Goal: Register for event/course

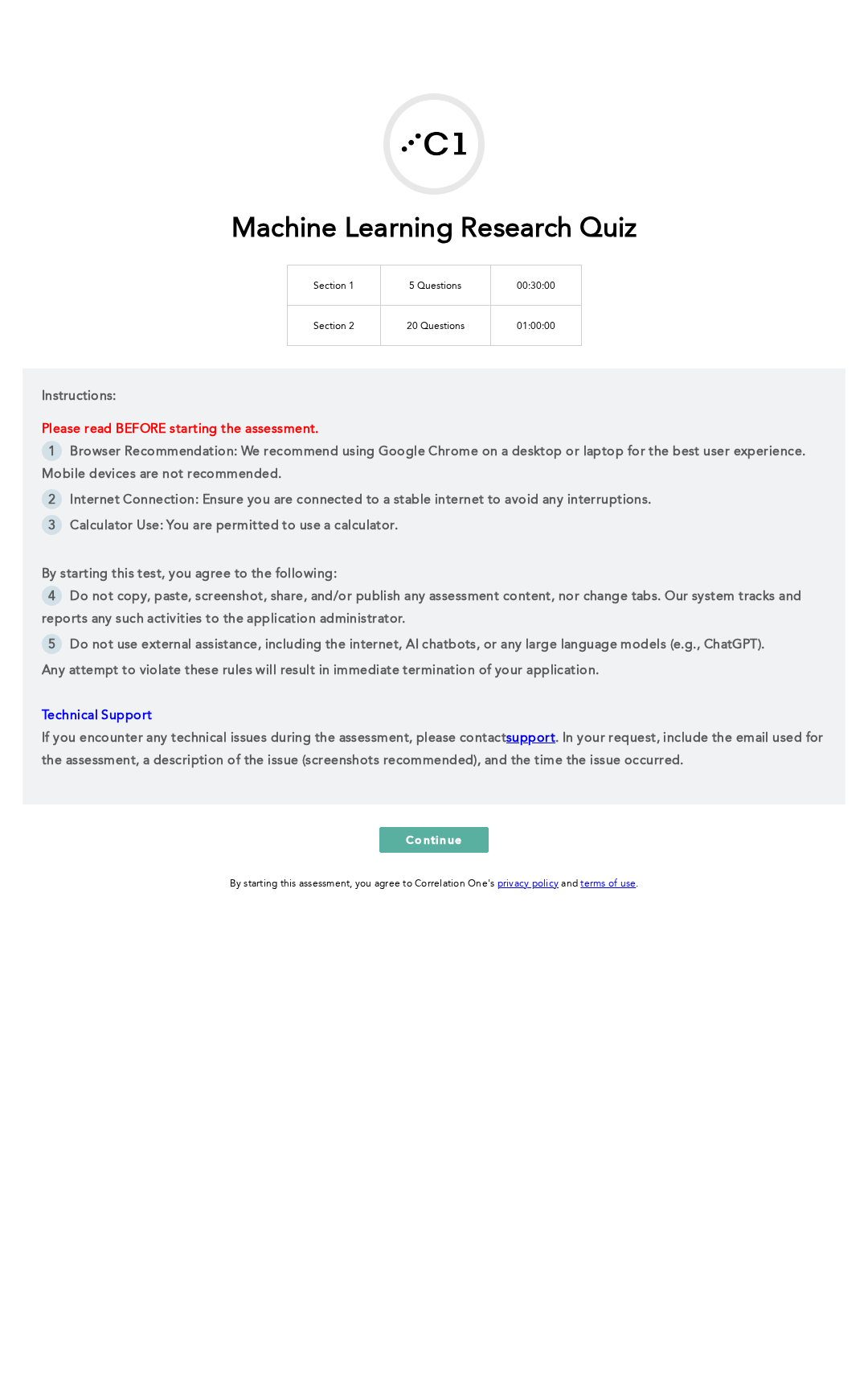
click at [233, 400] on div "Instructions: Please read BEFORE starting the assessment. Browser Recommendatio…" at bounding box center [434, 586] width 823 height 436
click at [205, 540] on p at bounding box center [434, 551] width 785 height 22
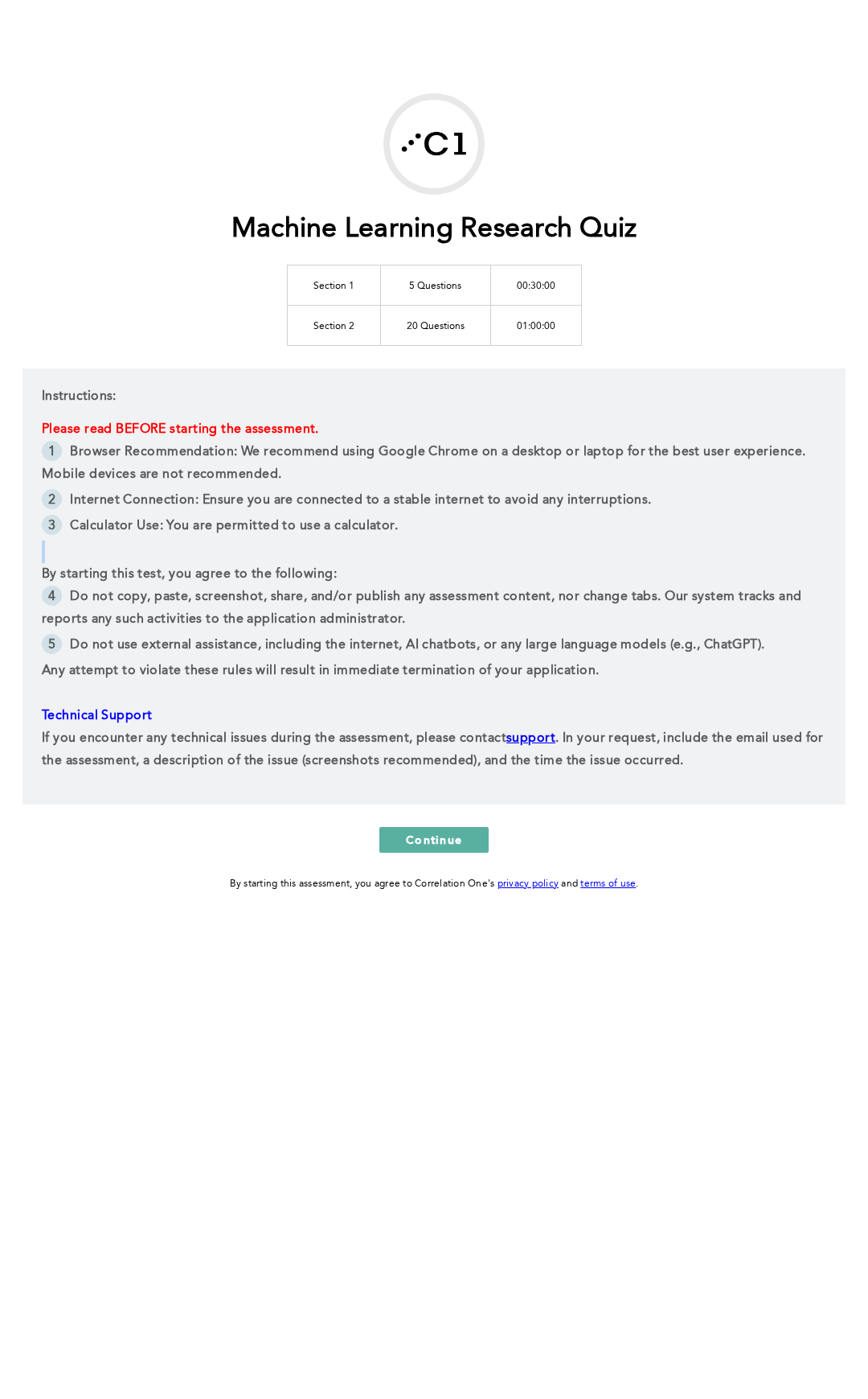
click at [205, 539] on li "Calculator Use: You are permitted to use a calculator.﻿" at bounding box center [434, 528] width 785 height 26
click at [205, 537] on li "Calculator Use: You are permitted to use a calculator.﻿" at bounding box center [434, 528] width 785 height 26
click at [458, 291] on td "5 Questions" at bounding box center [435, 284] width 110 height 40
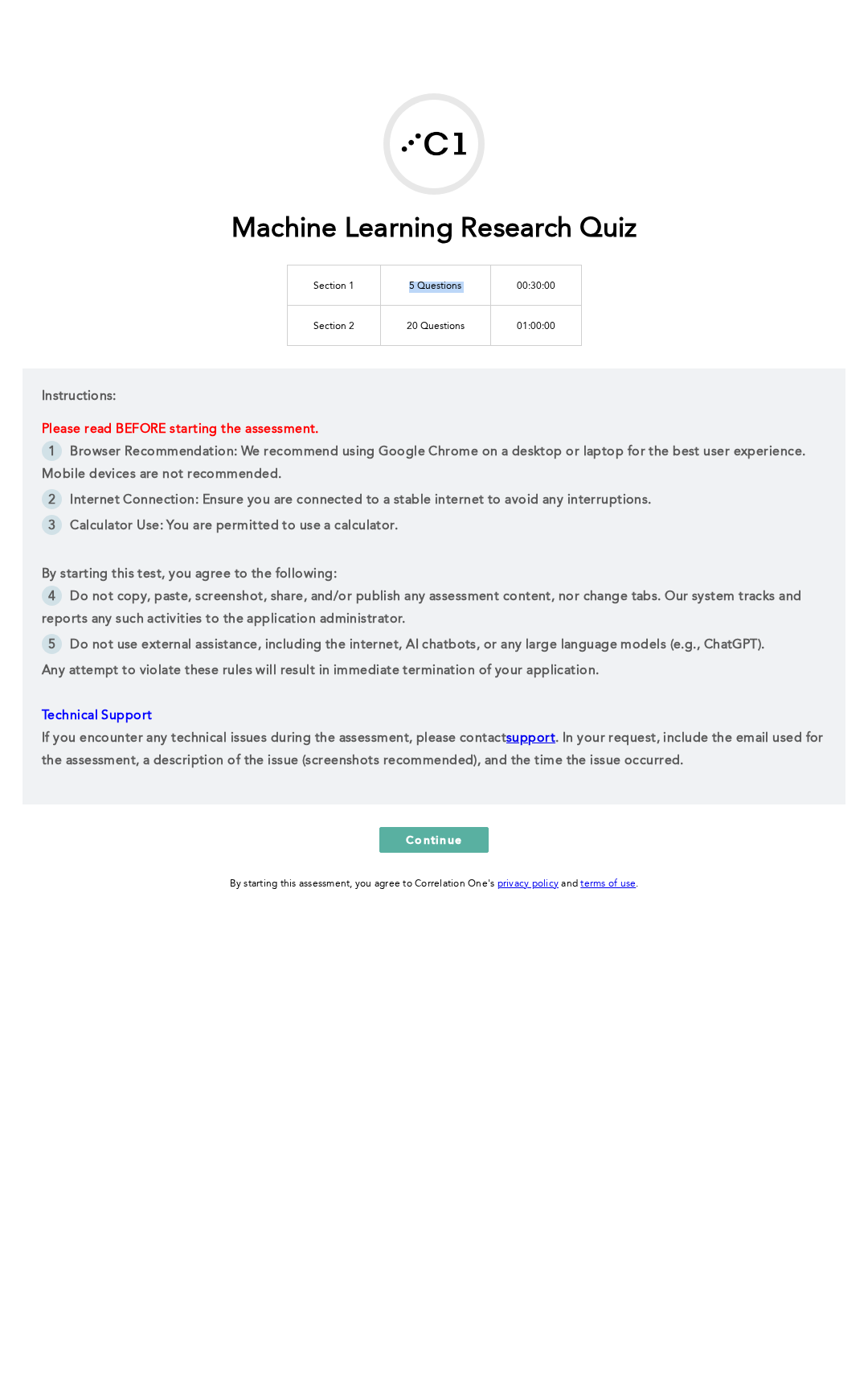
click at [458, 291] on td "5 Questions" at bounding box center [435, 284] width 110 height 40
